Goal: Consume media (video, audio)

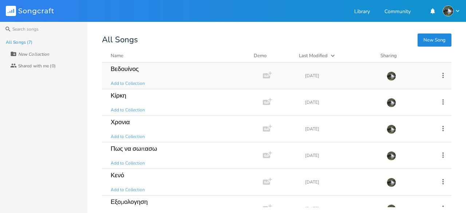
click at [136, 75] on div "Βεδουίνος Add to Collection" at bounding box center [181, 76] width 140 height 26
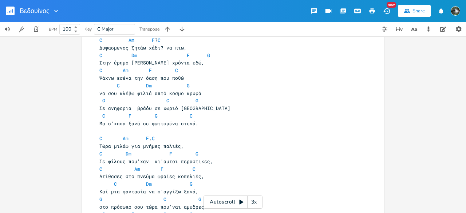
scroll to position [20, 0]
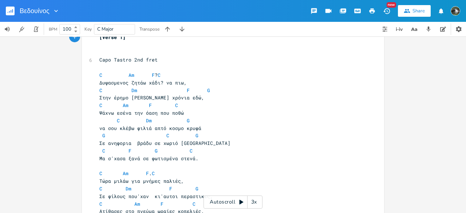
click at [256, 203] on div "3x" at bounding box center [253, 201] width 13 height 13
click at [256, 203] on div "4x" at bounding box center [253, 201] width 13 height 13
click at [256, 203] on div "5x" at bounding box center [253, 201] width 13 height 13
click at [256, 203] on div "1x" at bounding box center [253, 201] width 13 height 13
click at [256, 203] on div "2x" at bounding box center [253, 201] width 13 height 13
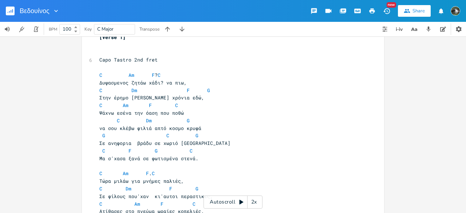
click at [256, 203] on div "2x" at bounding box center [253, 201] width 13 height 13
click at [256, 203] on div "4x" at bounding box center [253, 201] width 13 height 13
click at [256, 203] on div "5x" at bounding box center [253, 201] width 13 height 13
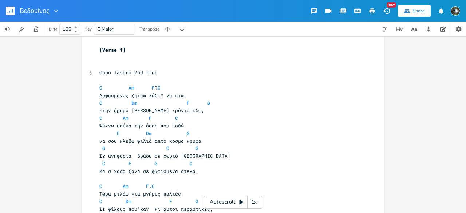
scroll to position [25, 0]
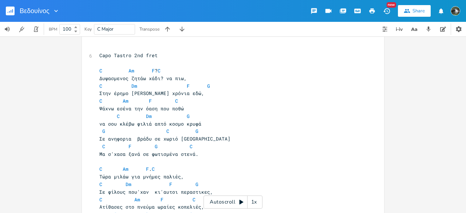
click at [236, 199] on div "Autoscroll 1x" at bounding box center [232, 201] width 59 height 13
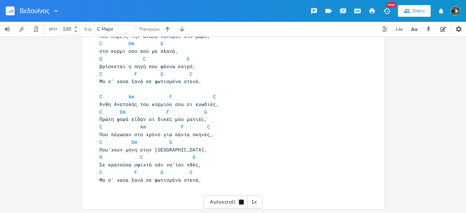
scroll to position [294, 0]
